Goal: Task Accomplishment & Management: Complete application form

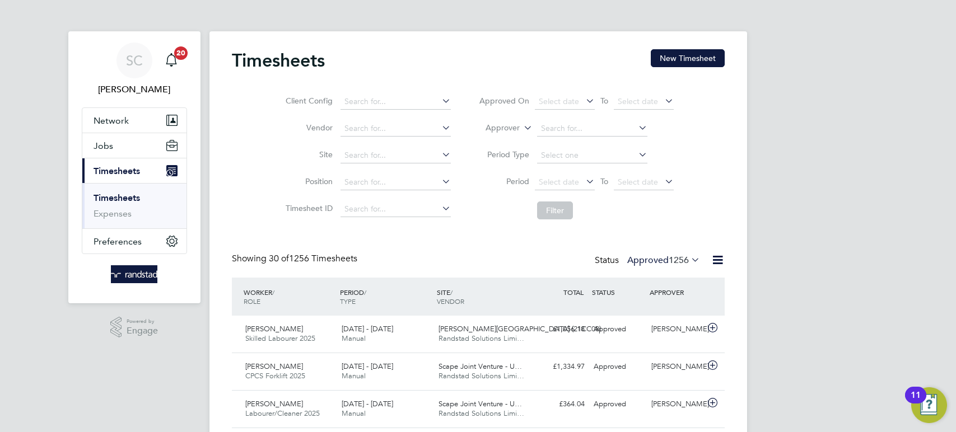
click at [675, 57] on button "New Timesheet" at bounding box center [688, 58] width 74 height 18
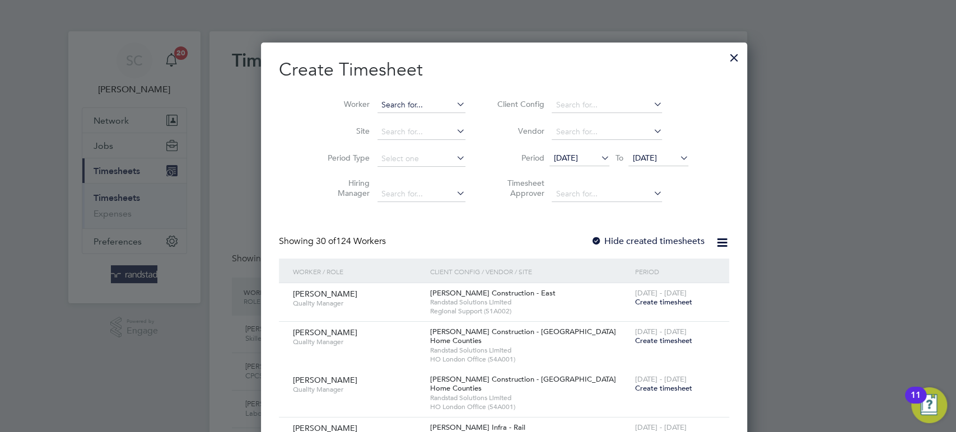
click at [378, 101] on input at bounding box center [422, 105] width 88 height 16
click at [375, 121] on li "Je an Anale" at bounding box center [395, 120] width 88 height 15
type input "[PERSON_NAME]"
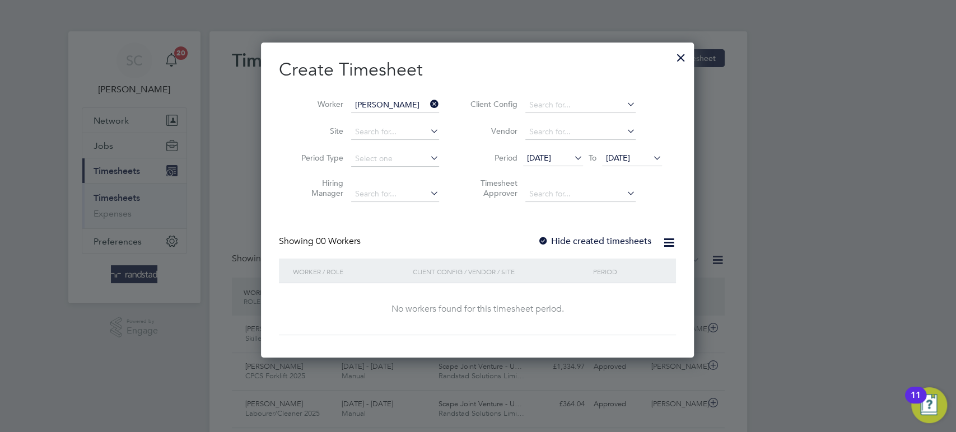
click at [544, 241] on div at bounding box center [543, 241] width 11 height 11
click at [623, 161] on span "[DATE]" at bounding box center [618, 158] width 24 height 10
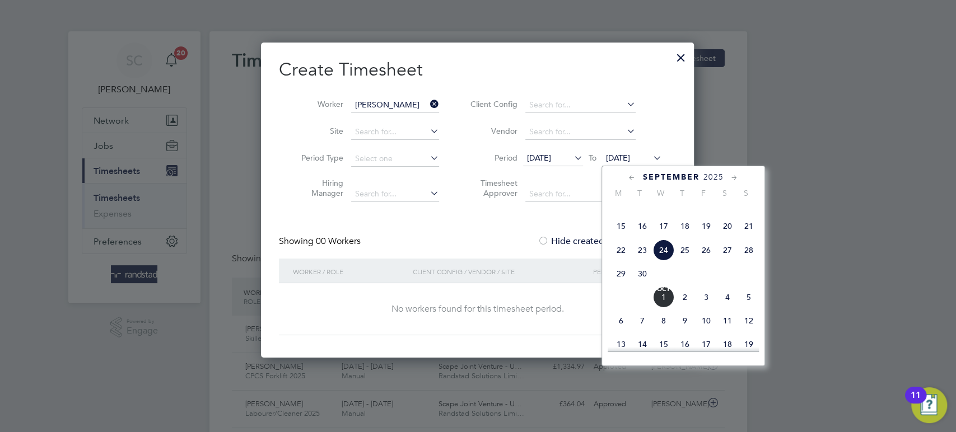
click at [702, 261] on span "26" at bounding box center [706, 250] width 21 height 21
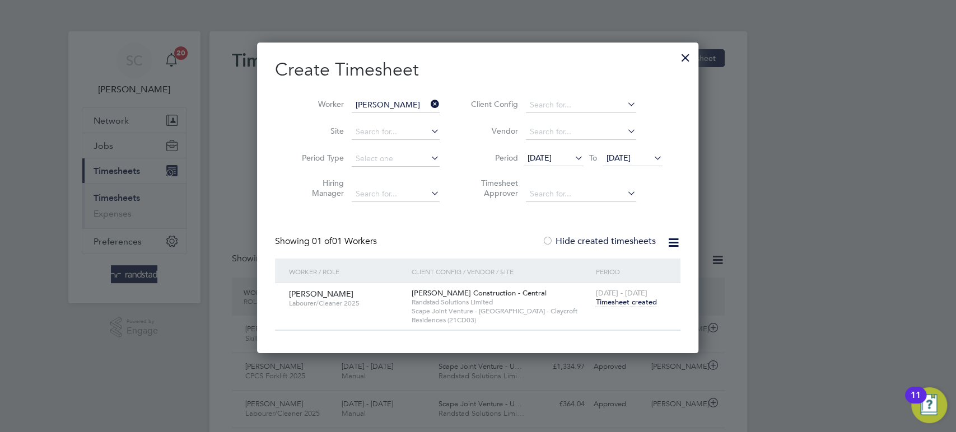
click at [628, 301] on span "Timesheet created" at bounding box center [625, 302] width 61 height 10
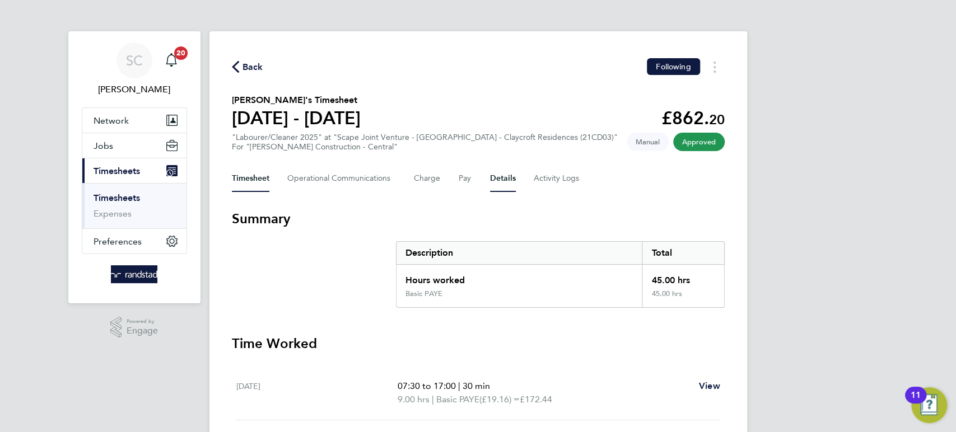
click at [492, 181] on button "Details" at bounding box center [503, 178] width 26 height 27
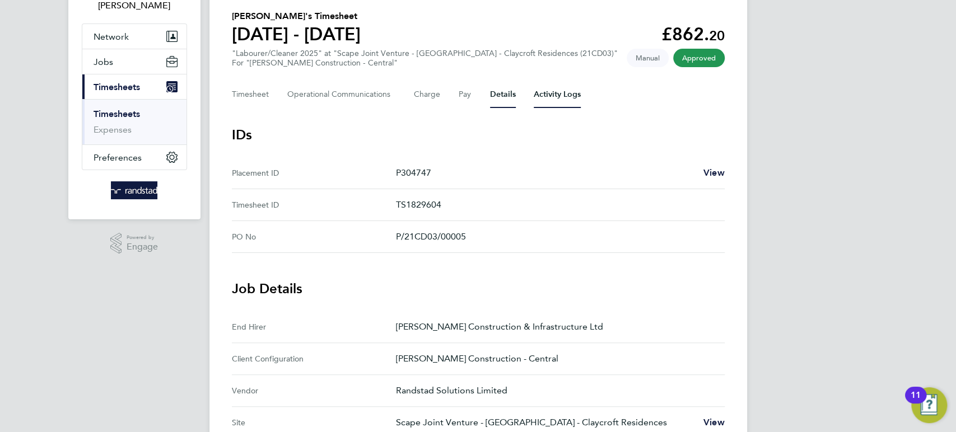
click at [562, 97] on Logs-tab "Activity Logs" at bounding box center [557, 94] width 47 height 27
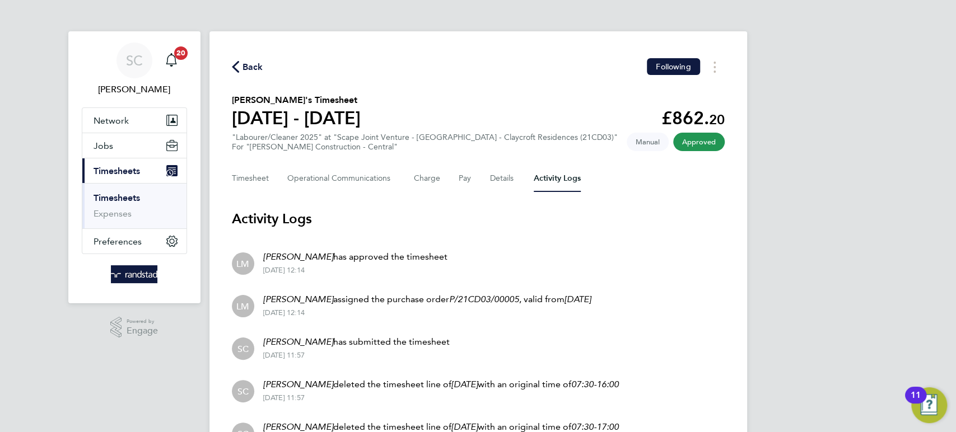
click at [254, 66] on span "Back" at bounding box center [253, 66] width 21 height 13
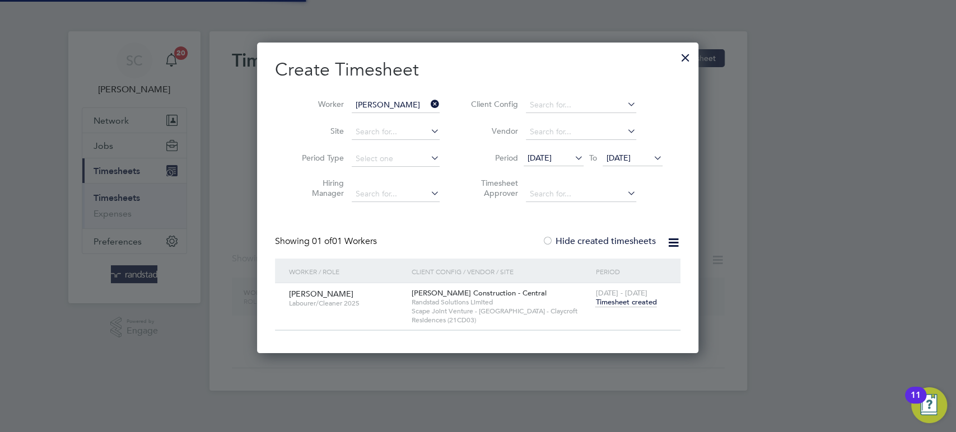
scroll to position [310, 441]
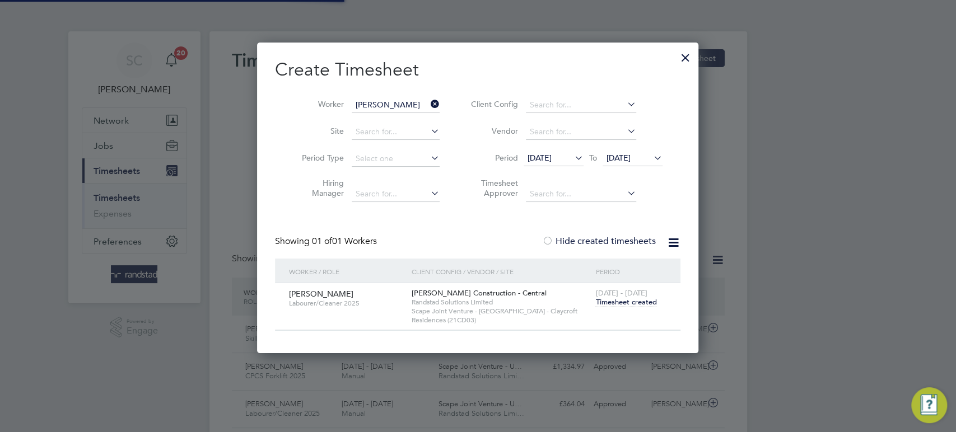
click at [688, 61] on div at bounding box center [685, 55] width 20 height 20
